Goal: Use online tool/utility: Utilize a website feature to perform a specific function

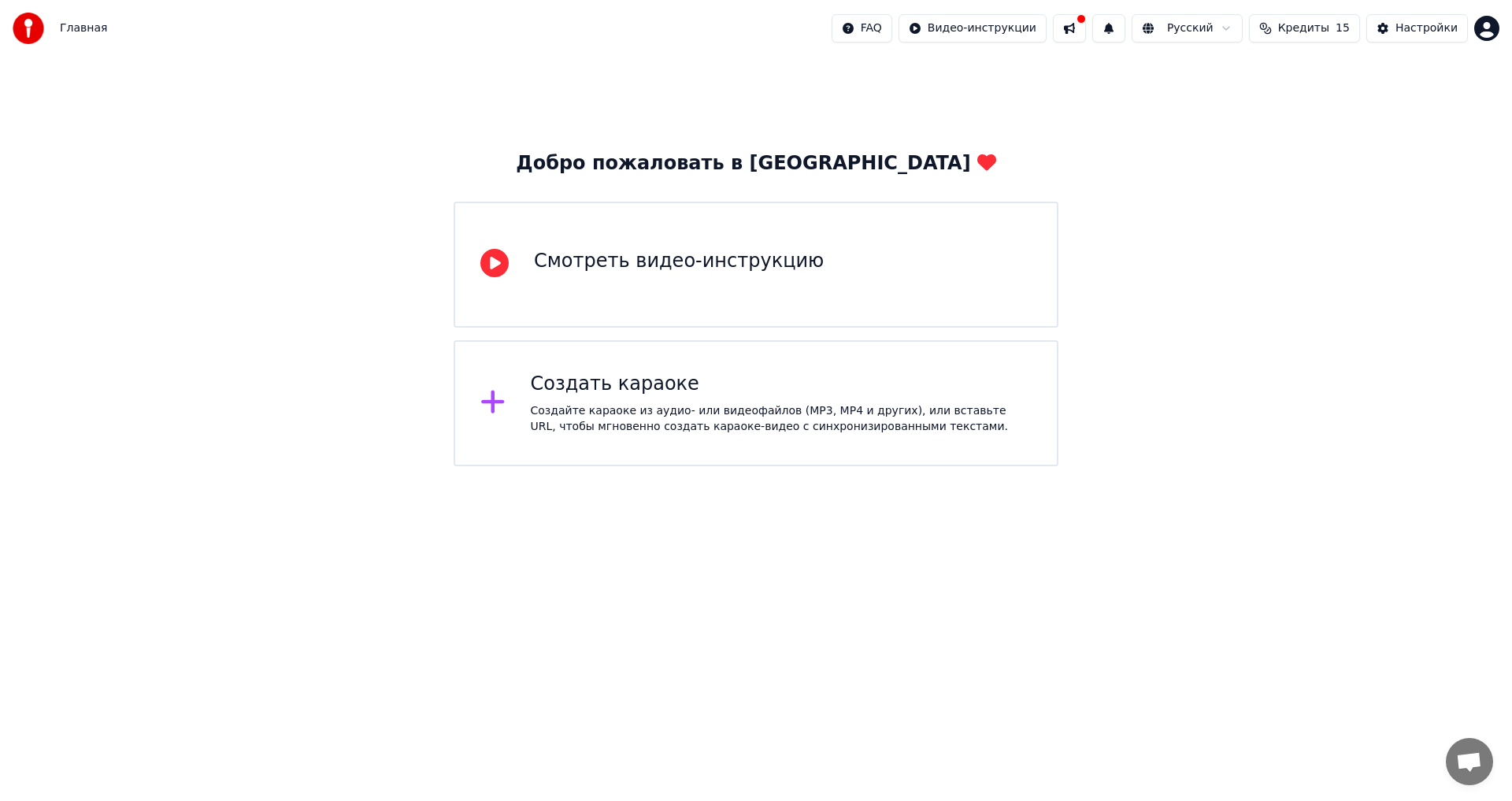
click at [591, 405] on div "Создайте караоке из аудио- или видеофайлов (MP3, MP4 и других), или вставьте UR…" at bounding box center [782, 419] width 502 height 32
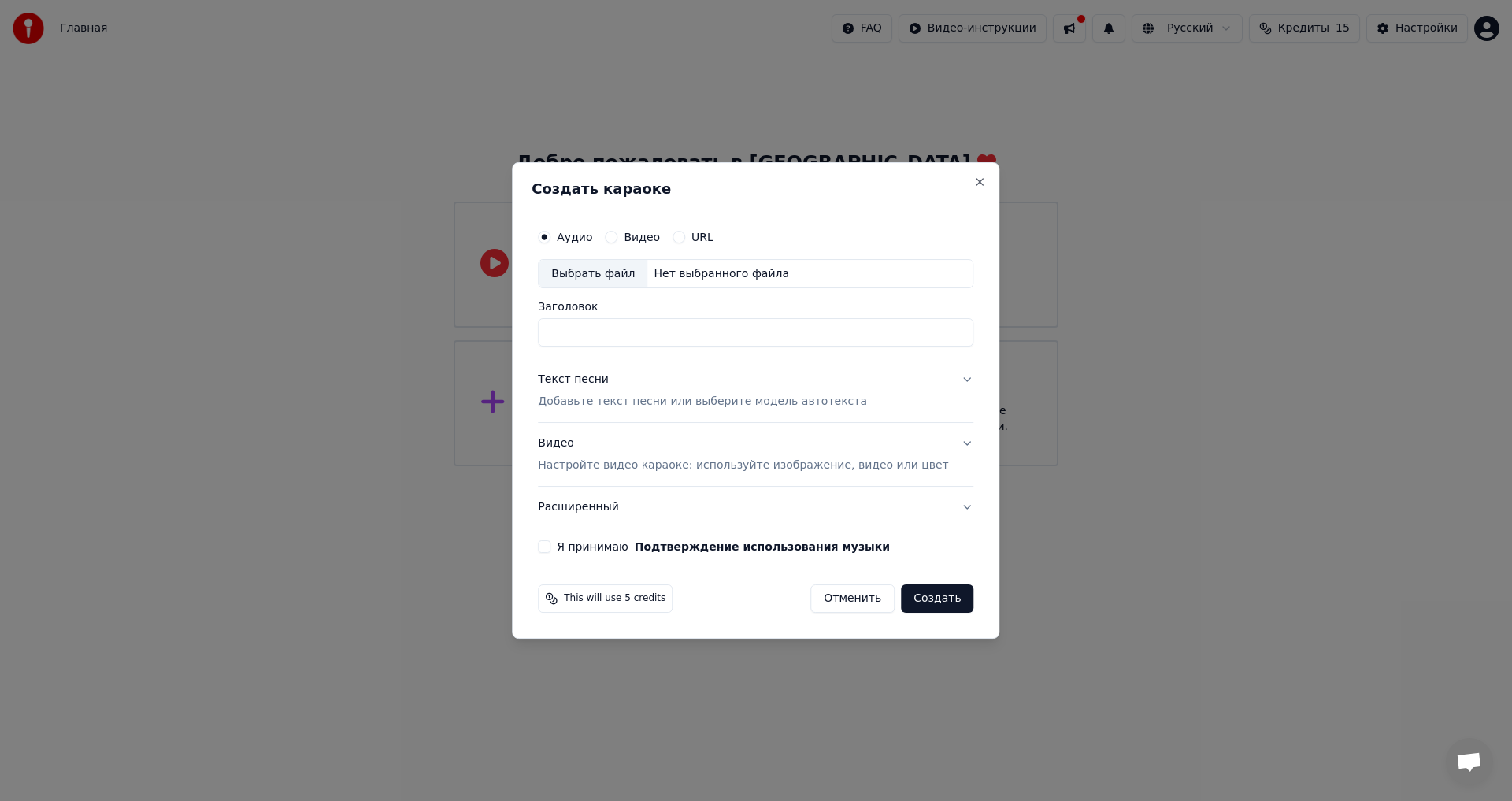
click at [618, 276] on div "Выбрать файл" at bounding box center [592, 274] width 108 height 29
click at [641, 327] on input "Заголовок" at bounding box center [755, 333] width 436 height 29
type input "**********"
click at [614, 408] on p "Добавьте текст песни или выберите модель автотекста" at bounding box center [702, 402] width 330 height 15
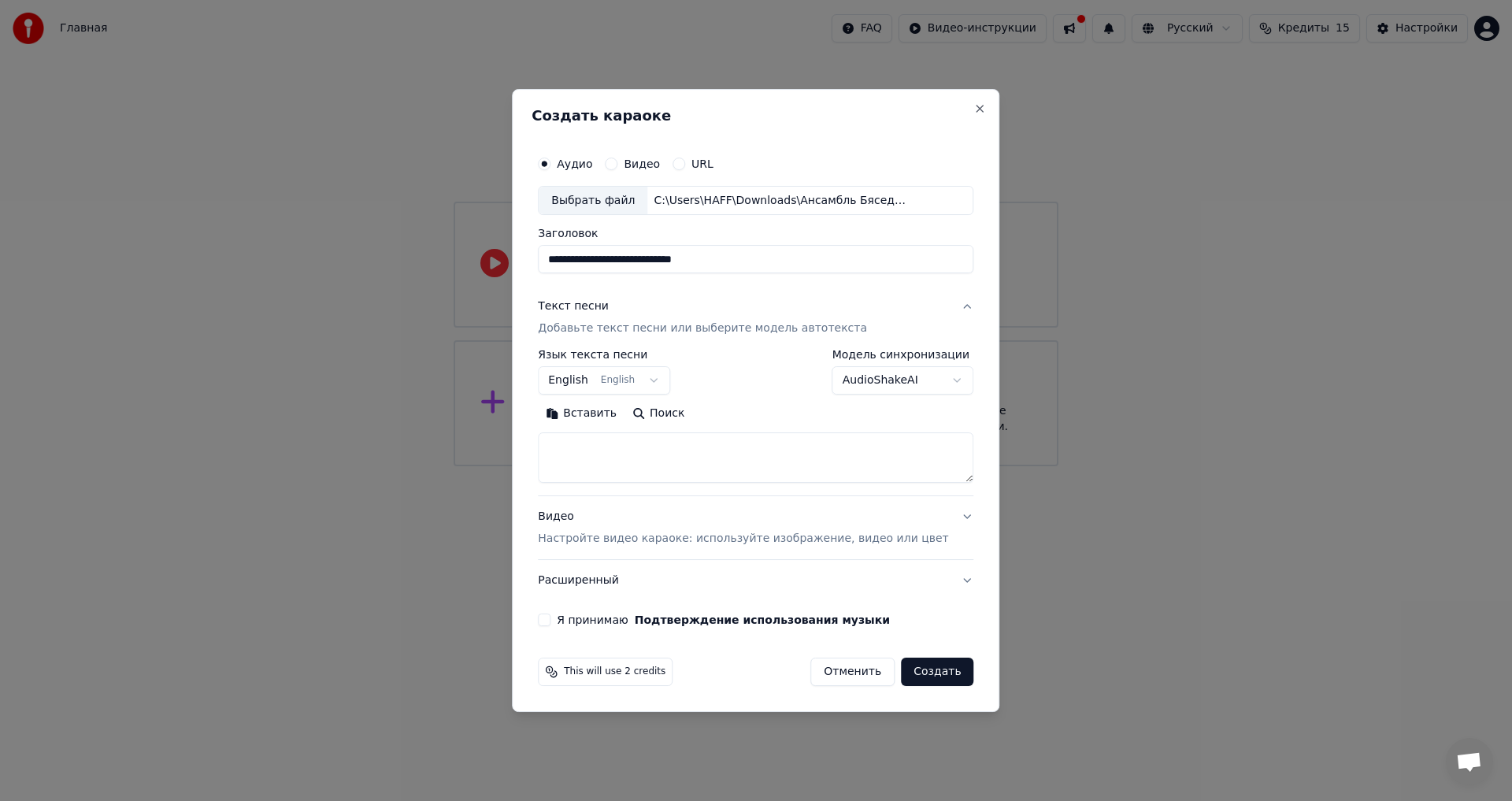
click at [632, 460] on textarea at bounding box center [755, 458] width 436 height 51
paste textarea "**********"
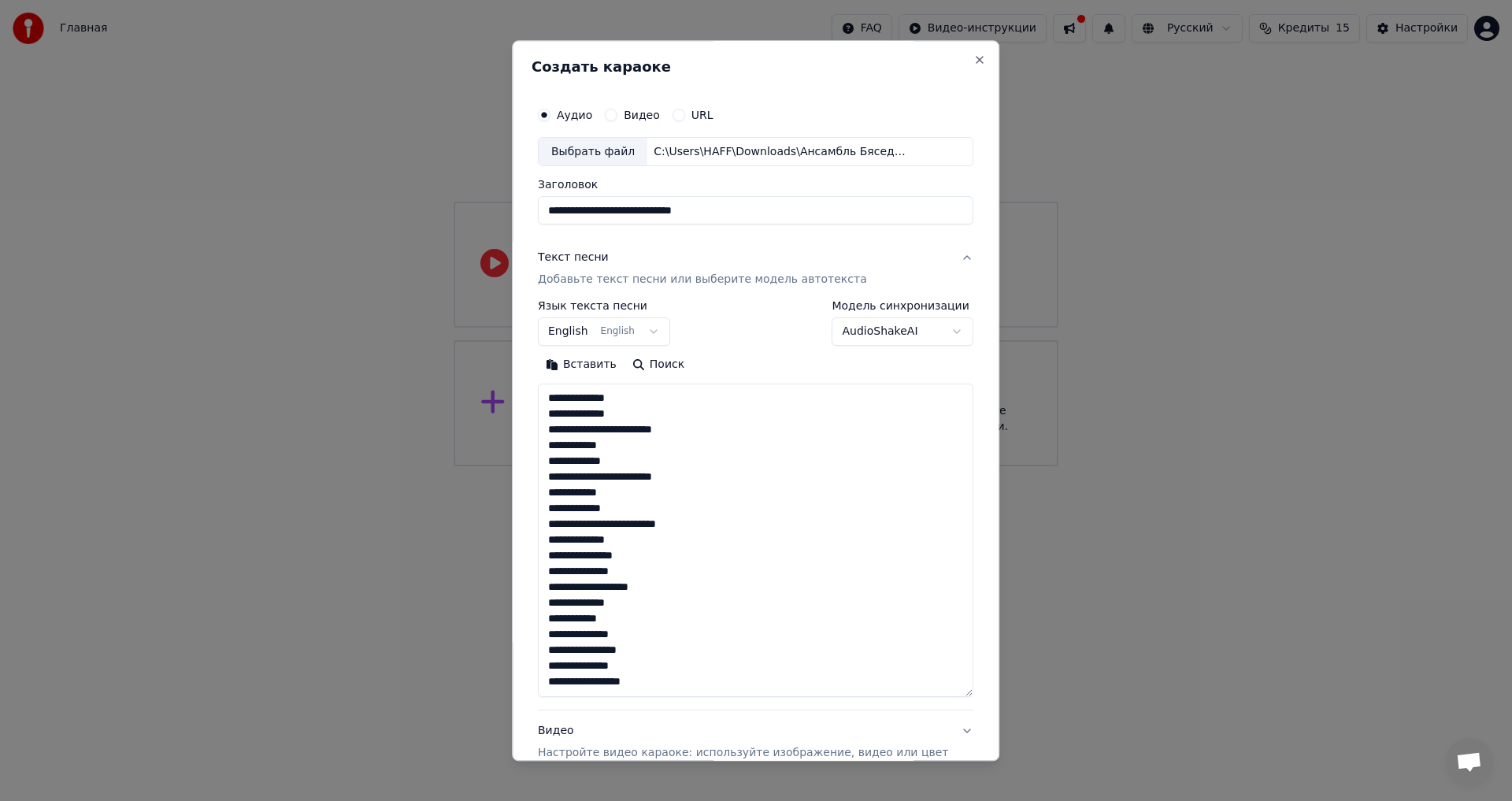
scroll to position [272, 0]
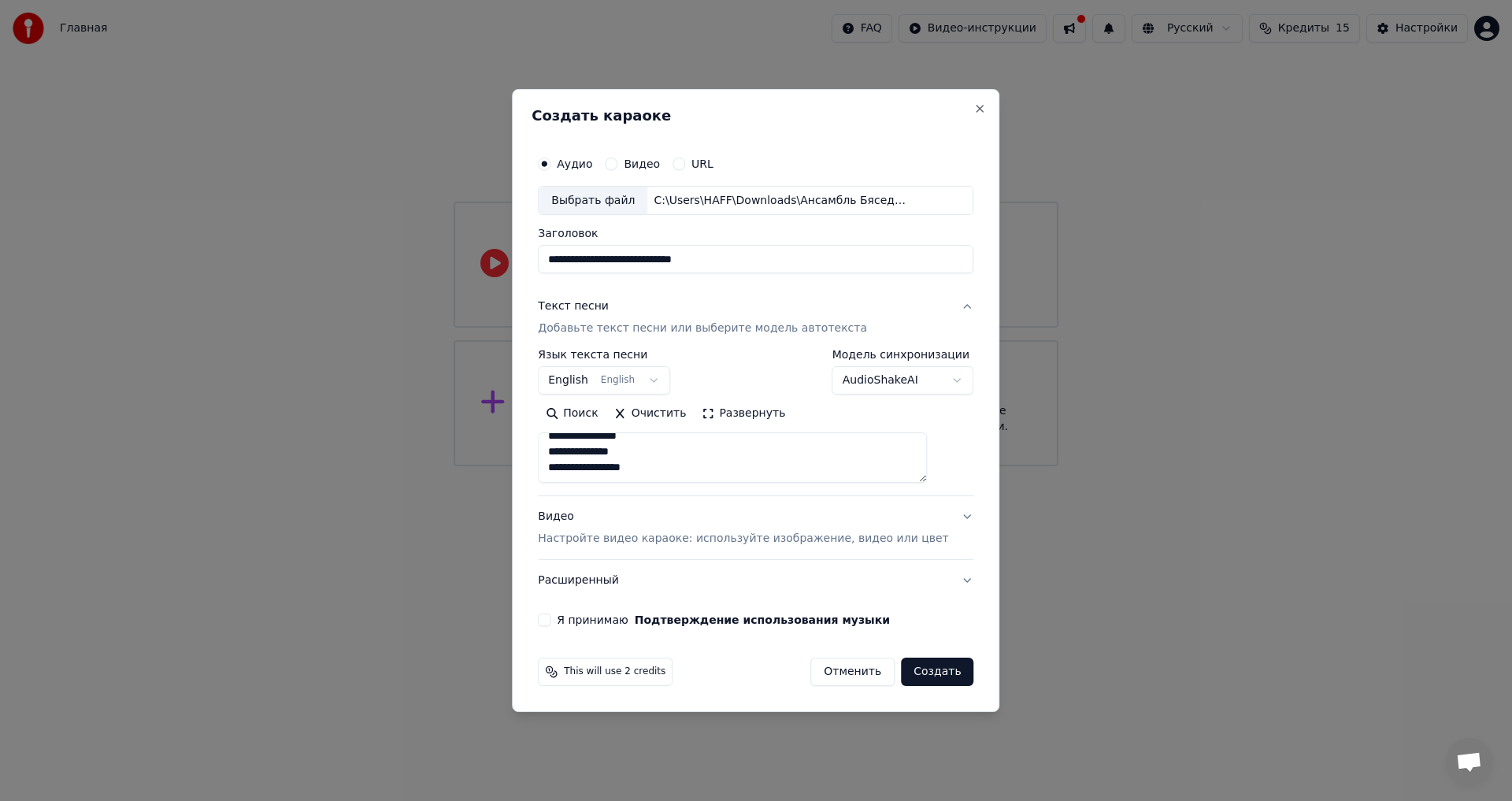
type textarea "**********"
click at [630, 544] on p "Настройте видео караоке: используйте изображение, видео или цвет" at bounding box center [743, 538] width 410 height 15
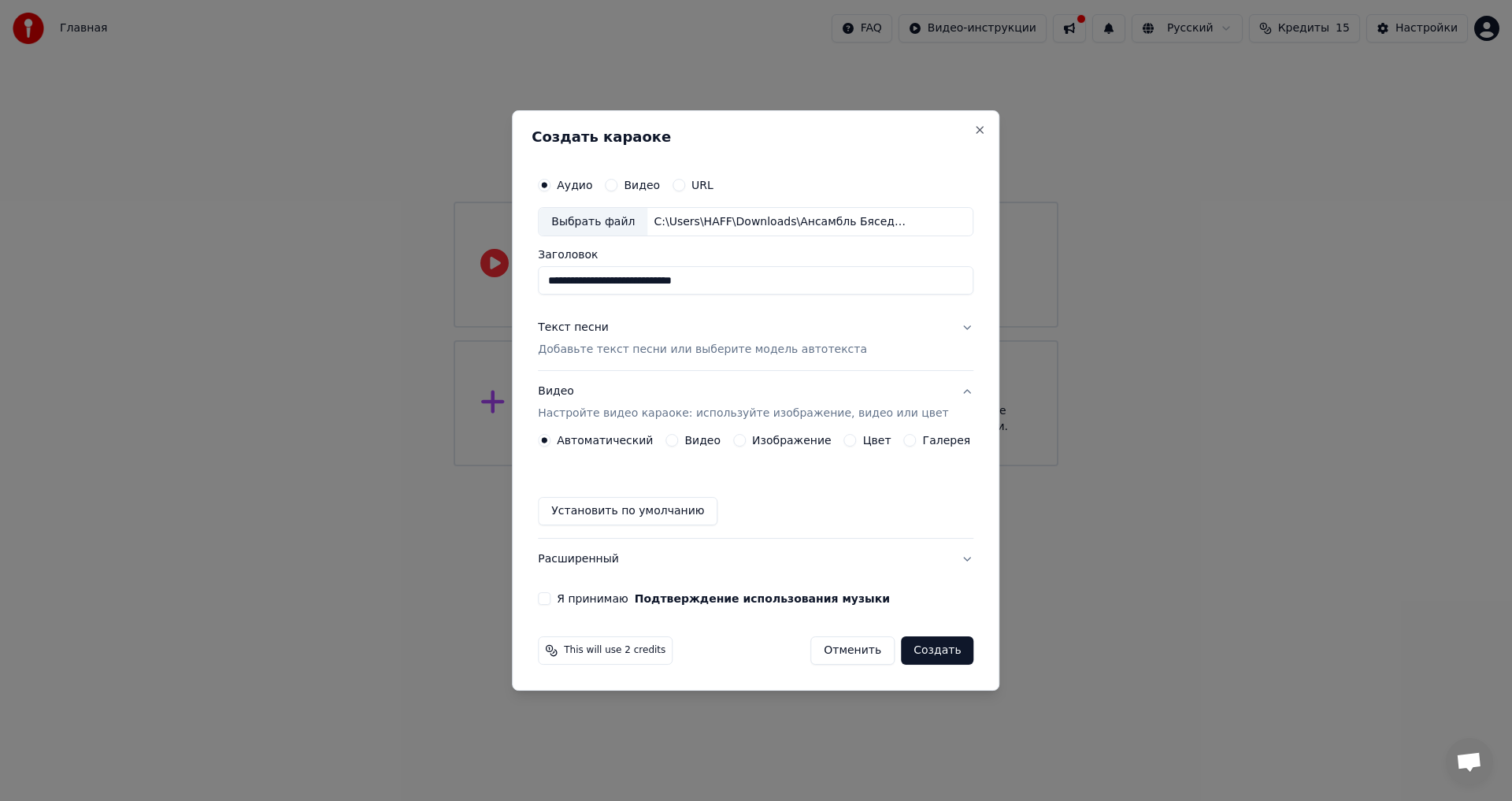
click at [776, 441] on label "Изображение" at bounding box center [791, 441] width 80 height 11
click at [745, 441] on button "Изображение" at bounding box center [739, 440] width 12 height 12
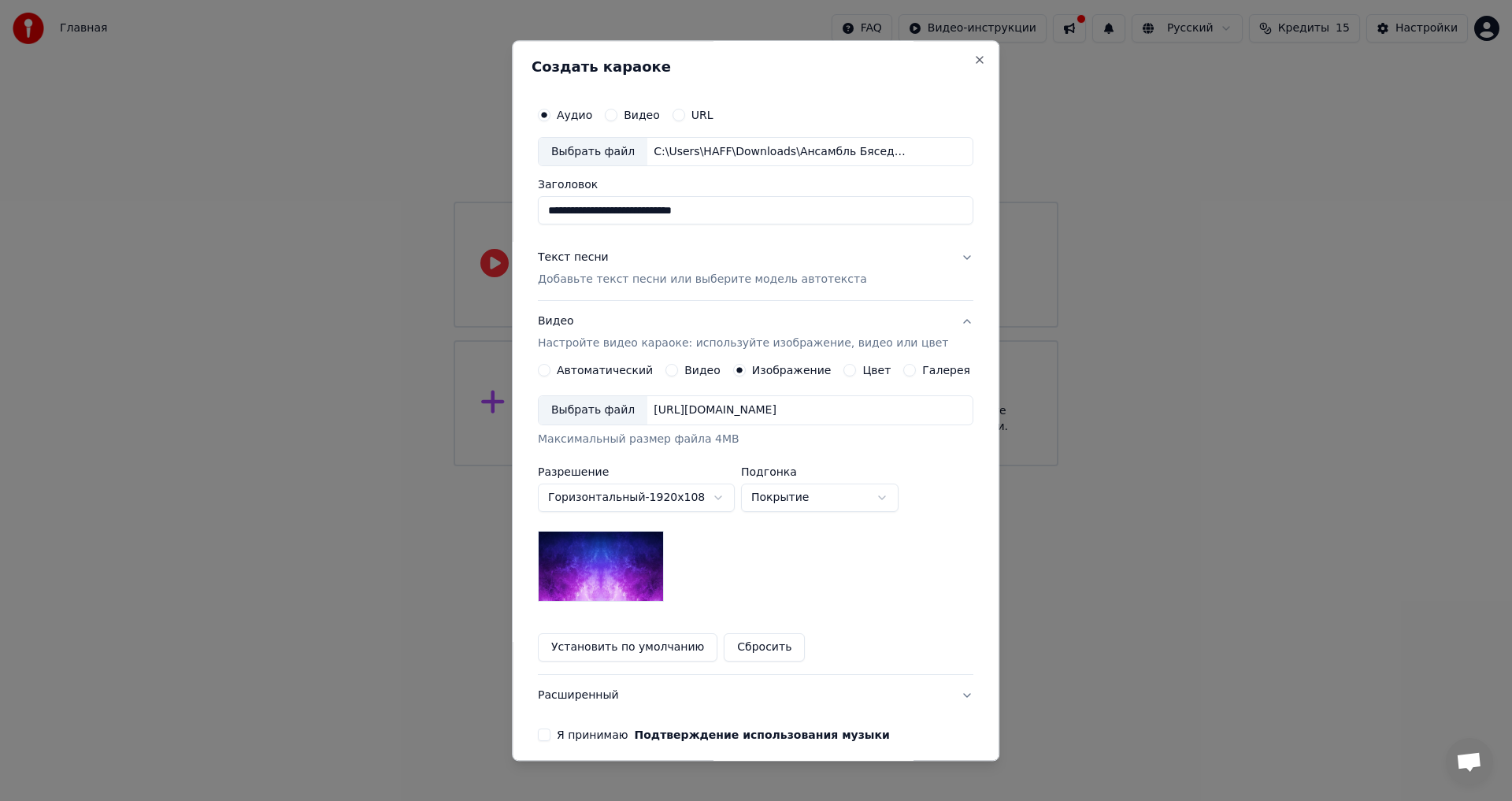
click at [621, 413] on div "Выбрать файл" at bounding box center [592, 411] width 108 height 29
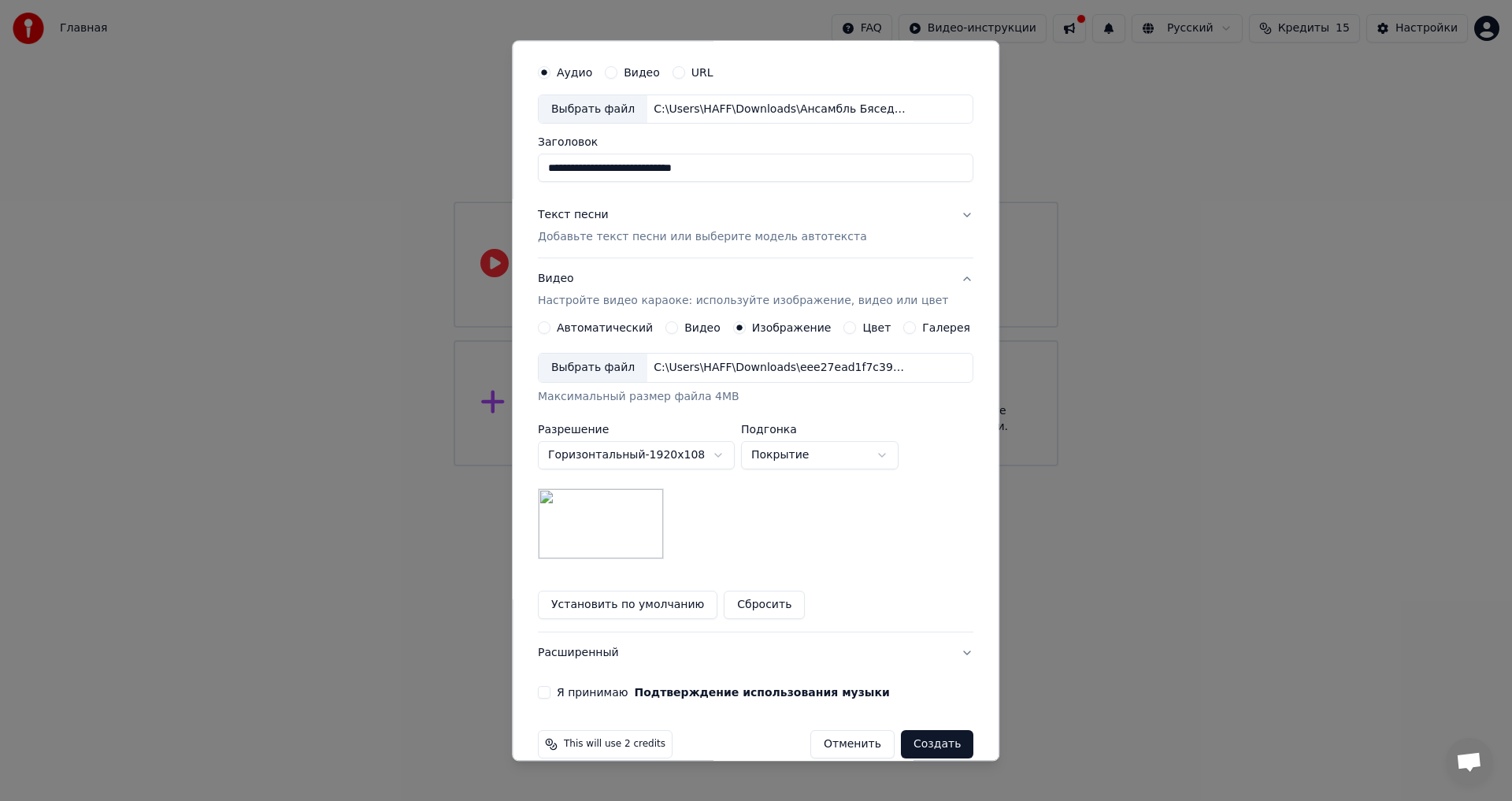
scroll to position [66, 0]
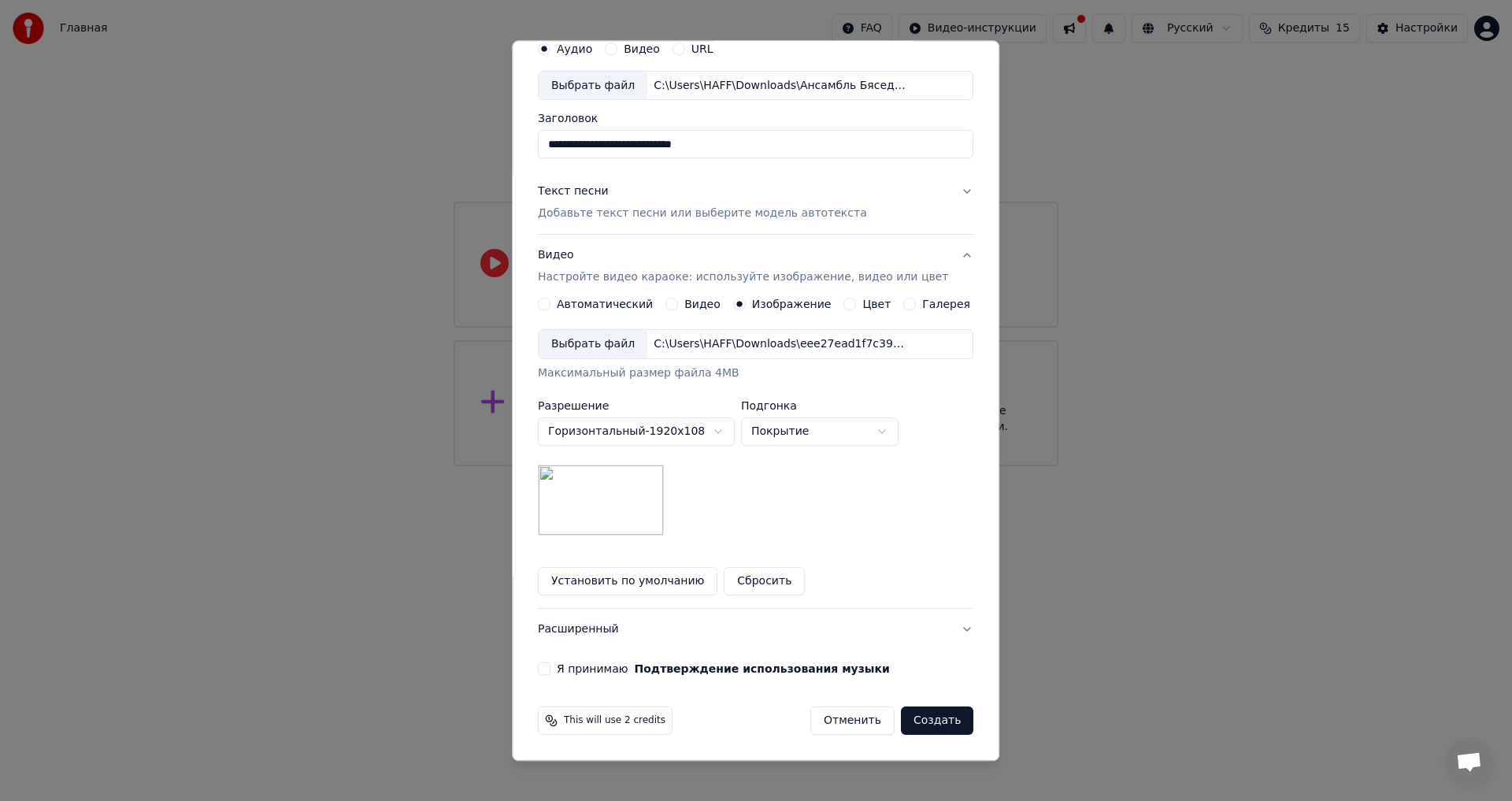
click at [551, 666] on button "Я принимаю Подтверждение использования музыки" at bounding box center [543, 669] width 12 height 12
click at [915, 724] on button "Создать" at bounding box center [937, 721] width 73 height 29
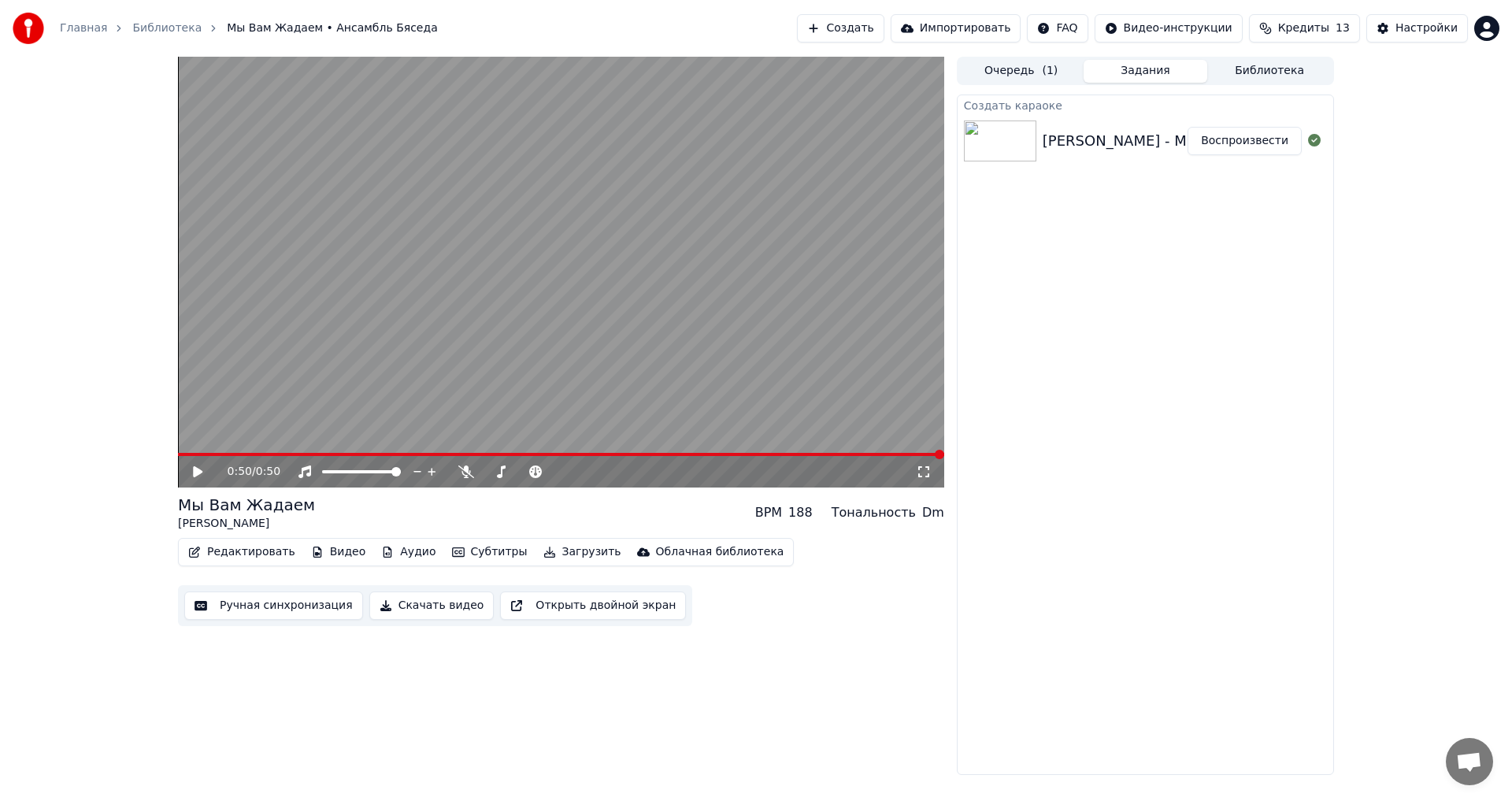
click at [398, 609] on button "Скачать видео" at bounding box center [432, 606] width 126 height 29
click at [1265, 142] on button "Показать" at bounding box center [1261, 141] width 81 height 29
